Goal: Navigation & Orientation: Find specific page/section

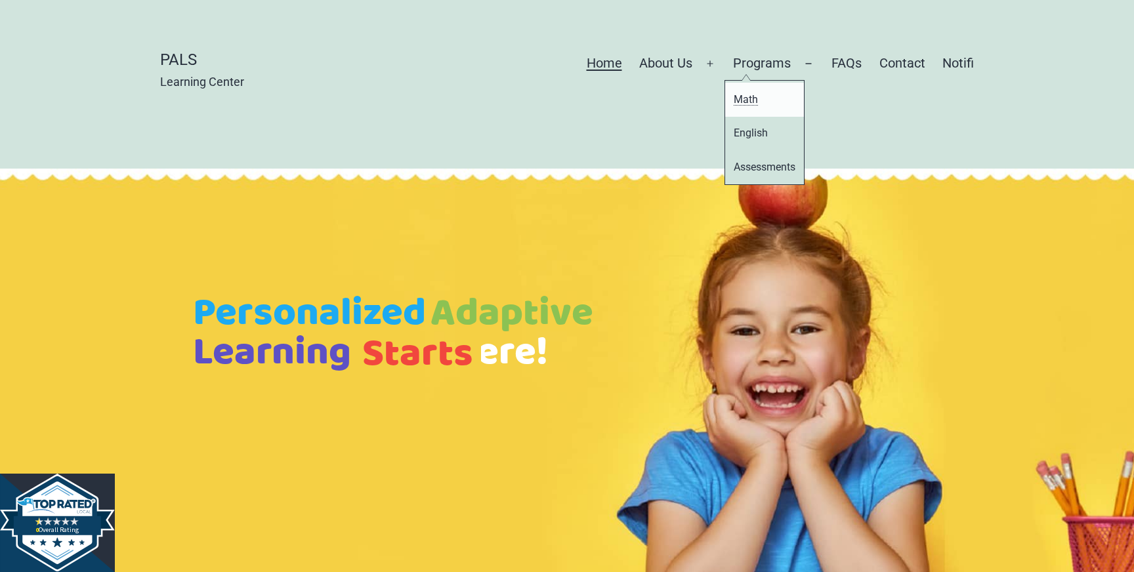
click at [750, 95] on link "Math" at bounding box center [764, 99] width 79 height 33
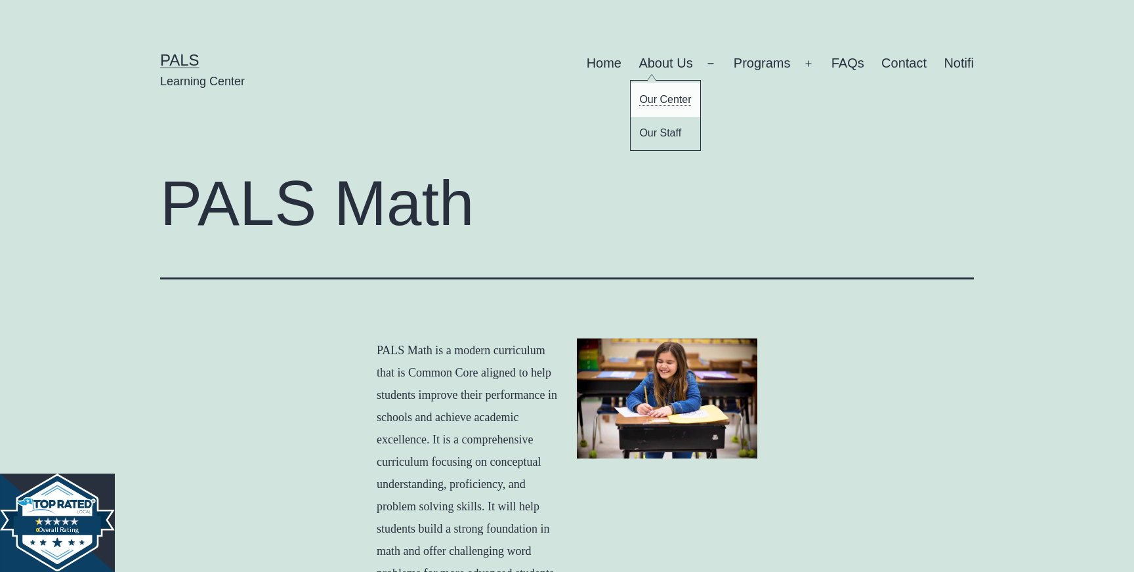
click at [661, 100] on link "Our Center" at bounding box center [666, 99] width 70 height 33
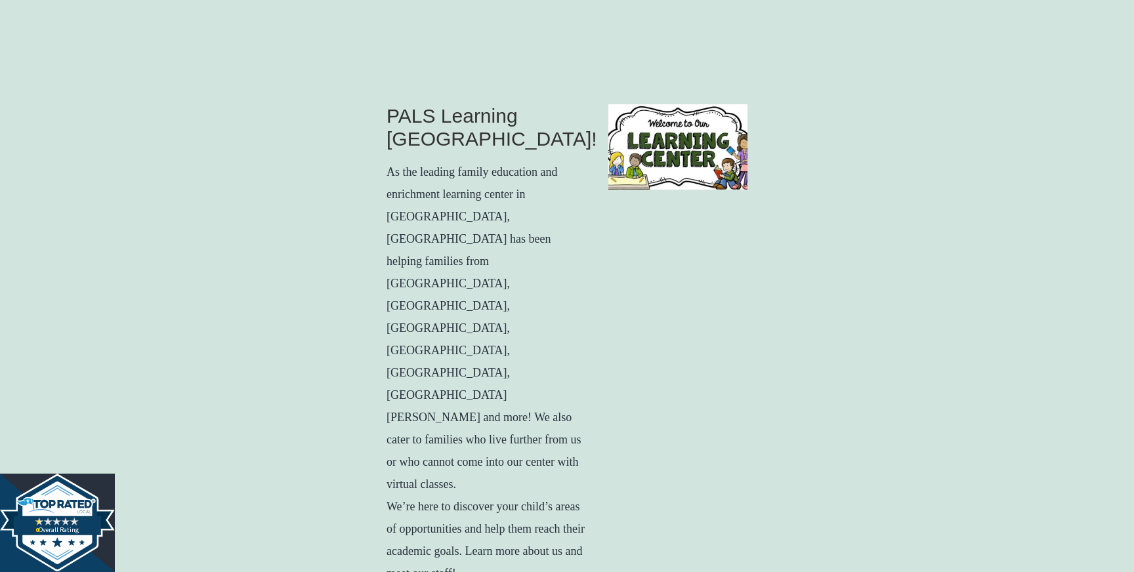
scroll to position [542, 0]
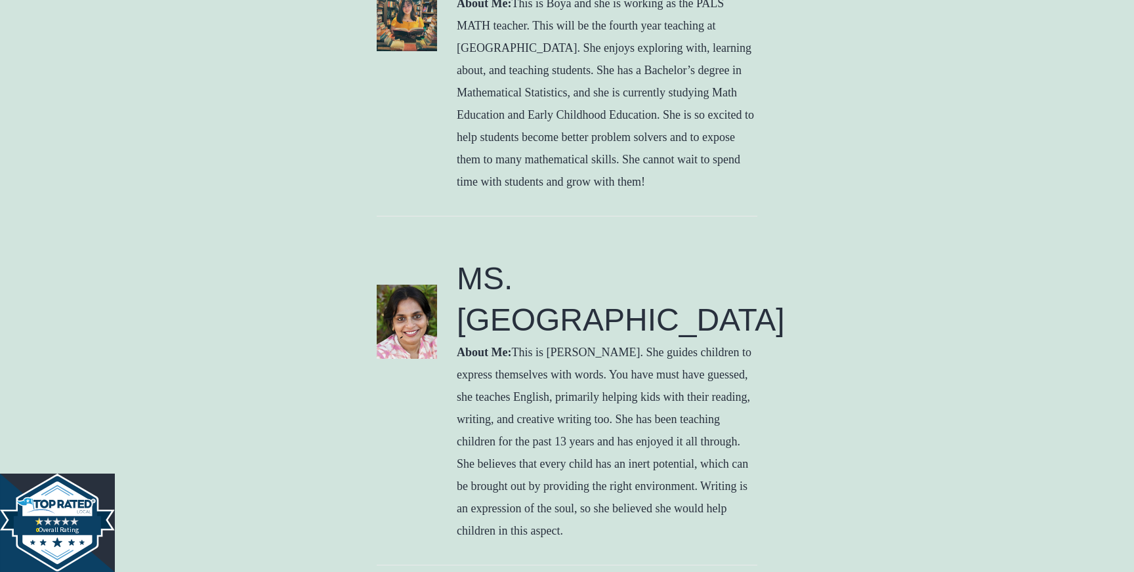
scroll to position [2146, 0]
